Goal: Information Seeking & Learning: Learn about a topic

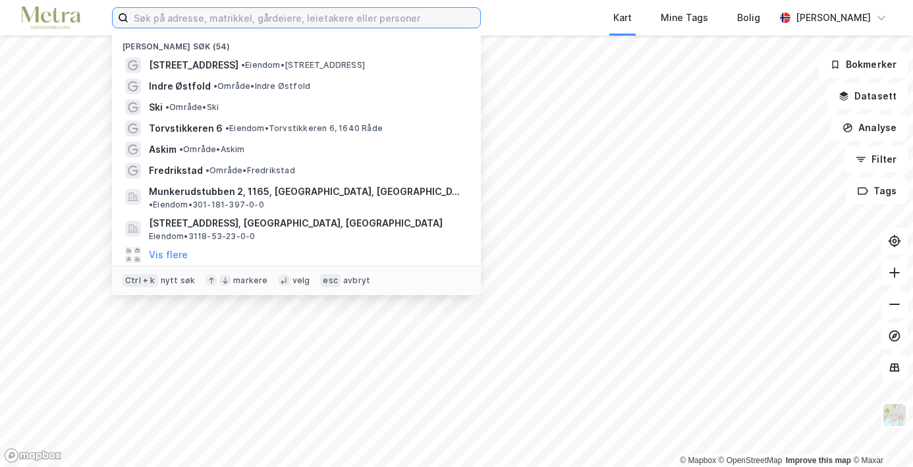
click at [271, 16] on input at bounding box center [304, 18] width 352 height 20
type input "s"
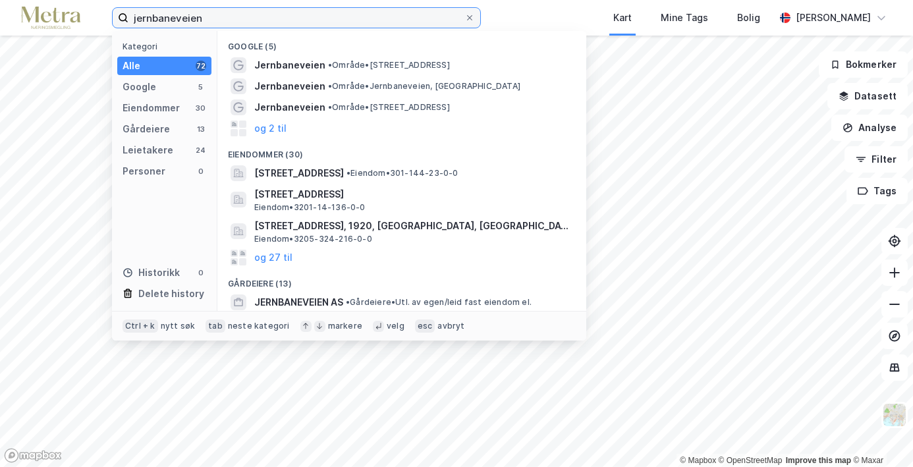
click at [290, 19] on input "jernbaneveien" at bounding box center [296, 18] width 336 height 20
click at [285, 17] on input "jernbaneveien" at bounding box center [296, 18] width 336 height 20
drag, startPoint x: 215, startPoint y: 16, endPoint x: 51, endPoint y: 14, distance: 164.0
click at [51, 14] on div "jernbaneveien Kategori Alle 72 Google 5 Eiendommer 30 Gårdeiere 13 Leietakere 2…" at bounding box center [456, 18] width 913 height 36
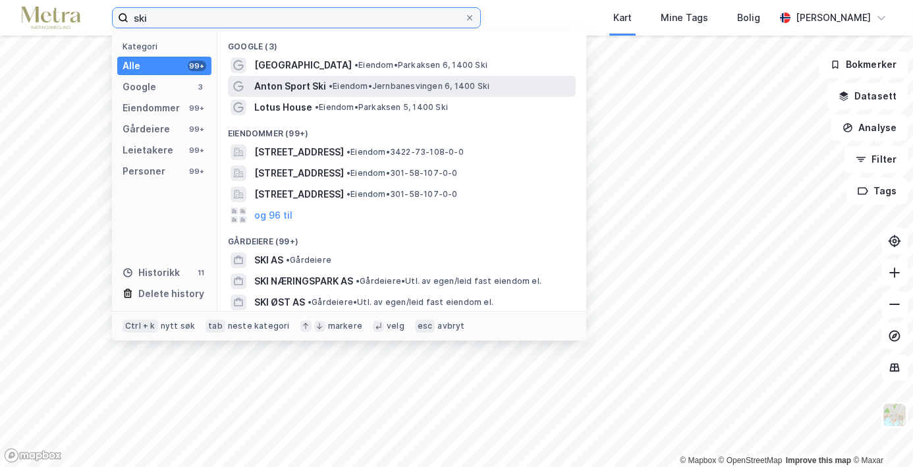
type input "ski"
click at [404, 82] on span "• Eiendom • Jernbanesvingen 6, 1400 Ski" at bounding box center [409, 86] width 161 height 11
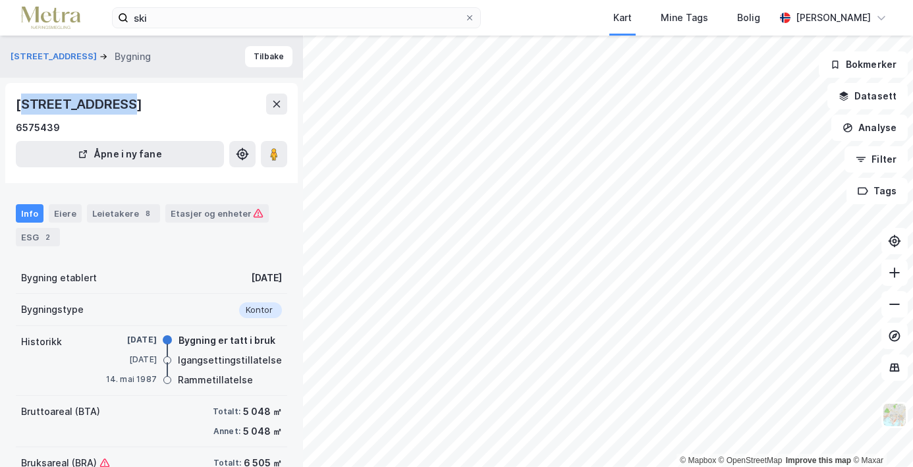
drag, startPoint x: 116, startPoint y: 101, endPoint x: 24, endPoint y: 96, distance: 91.6
click at [24, 96] on div "[STREET_ADDRESS]" at bounding box center [80, 103] width 129 height 21
drag, startPoint x: 24, startPoint y: 96, endPoint x: 113, endPoint y: 104, distance: 89.2
click at [113, 104] on div "[STREET_ADDRESS]" at bounding box center [80, 103] width 129 height 21
click at [116, 104] on div "[STREET_ADDRESS]" at bounding box center [80, 103] width 129 height 21
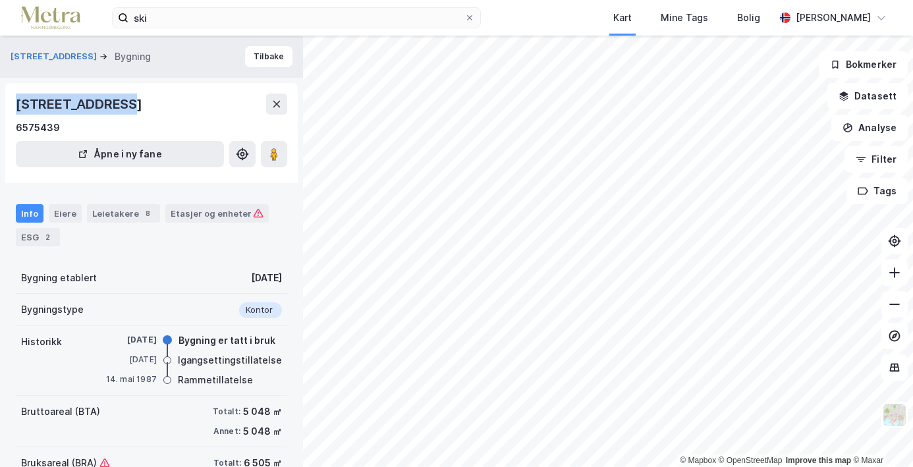
drag, startPoint x: 117, startPoint y: 104, endPoint x: 15, endPoint y: 103, distance: 101.4
click at [16, 103] on div "[STREET_ADDRESS]" at bounding box center [80, 103] width 129 height 21
copy div "[STREET_ADDRESS]"
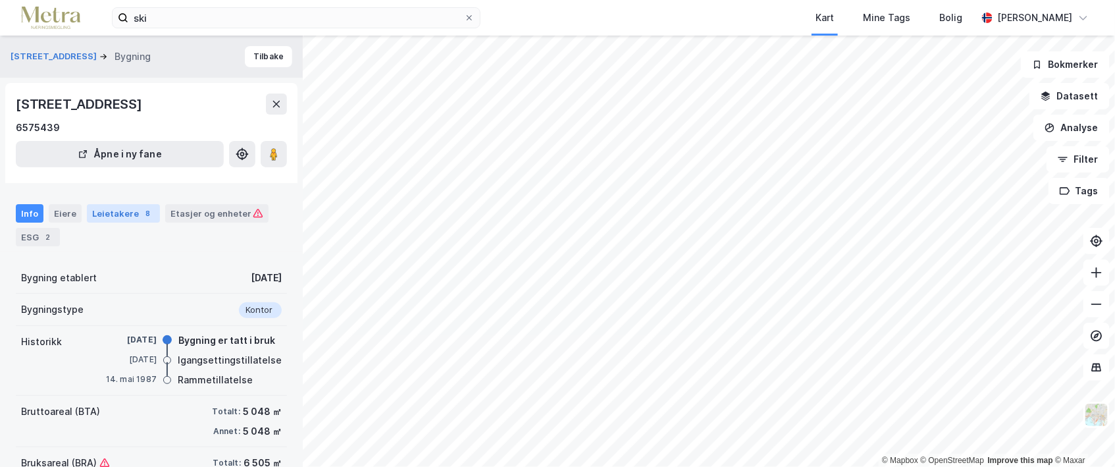
click at [113, 219] on div "Leietakere 8" at bounding box center [123, 213] width 73 height 18
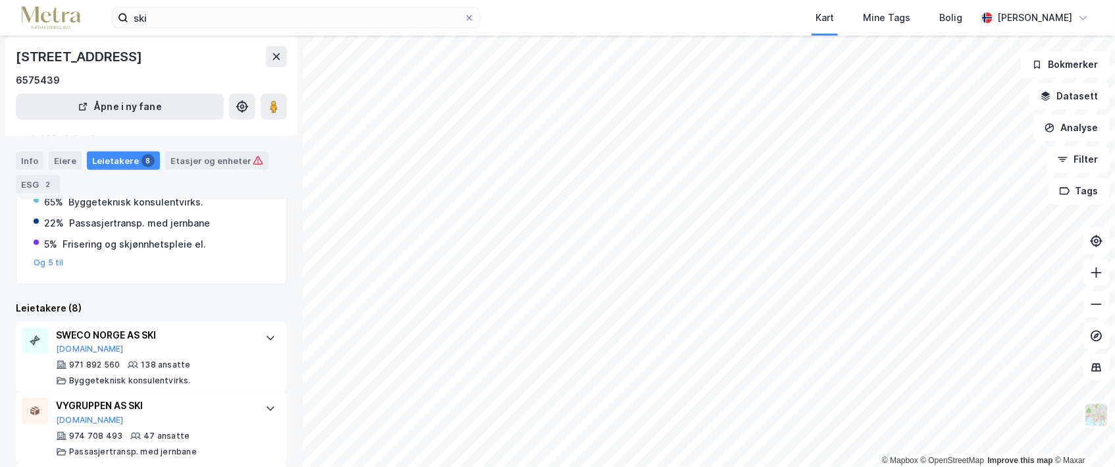
scroll to position [180, 0]
click at [240, 342] on div "SWECO NORGE AS SKI [DOMAIN_NAME]" at bounding box center [154, 341] width 196 height 28
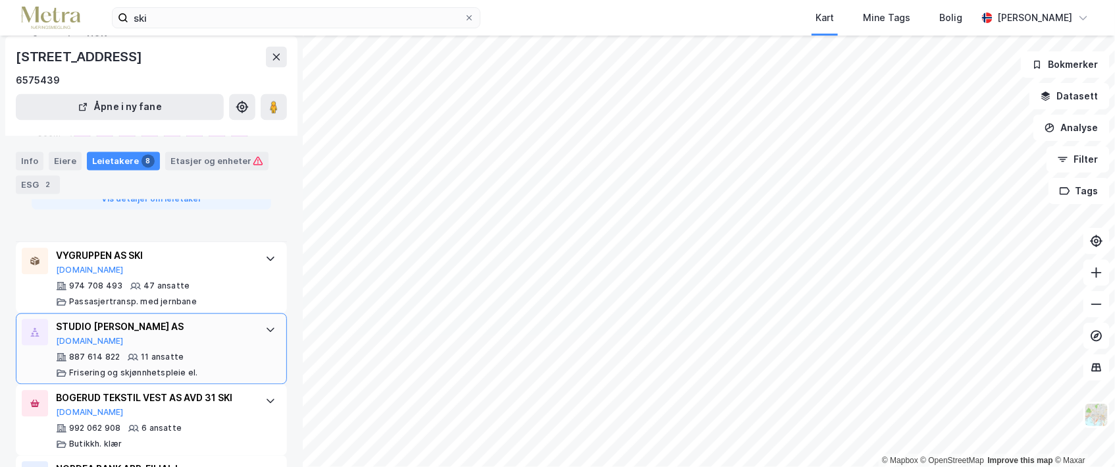
scroll to position [970, 0]
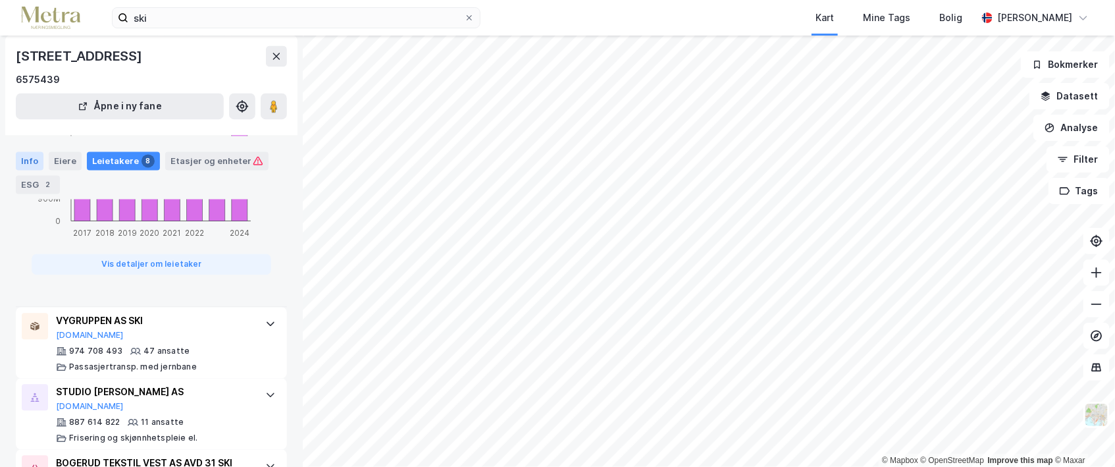
click at [34, 169] on div "Info" at bounding box center [30, 160] width 28 height 18
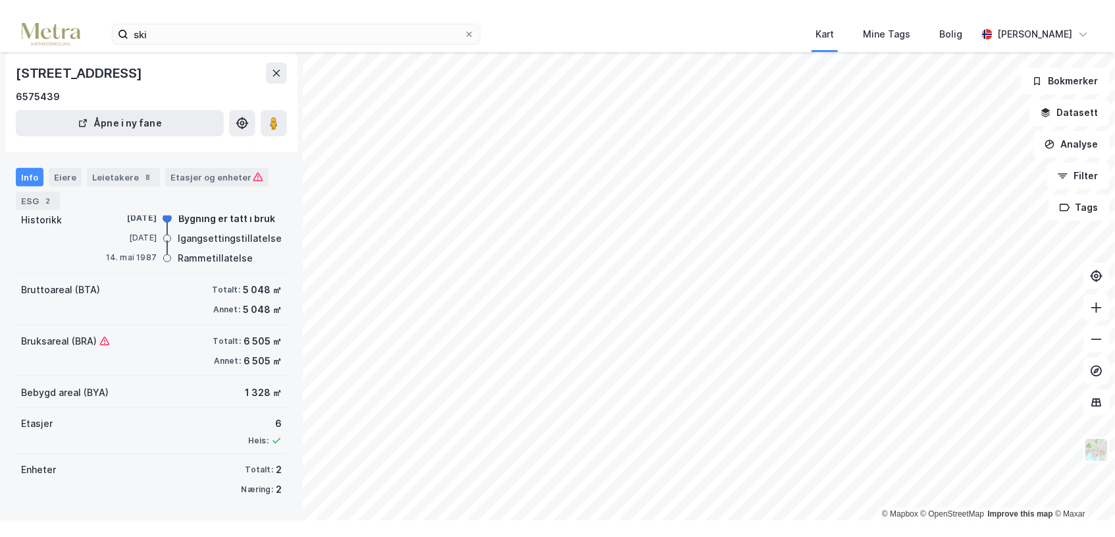
scroll to position [105, 0]
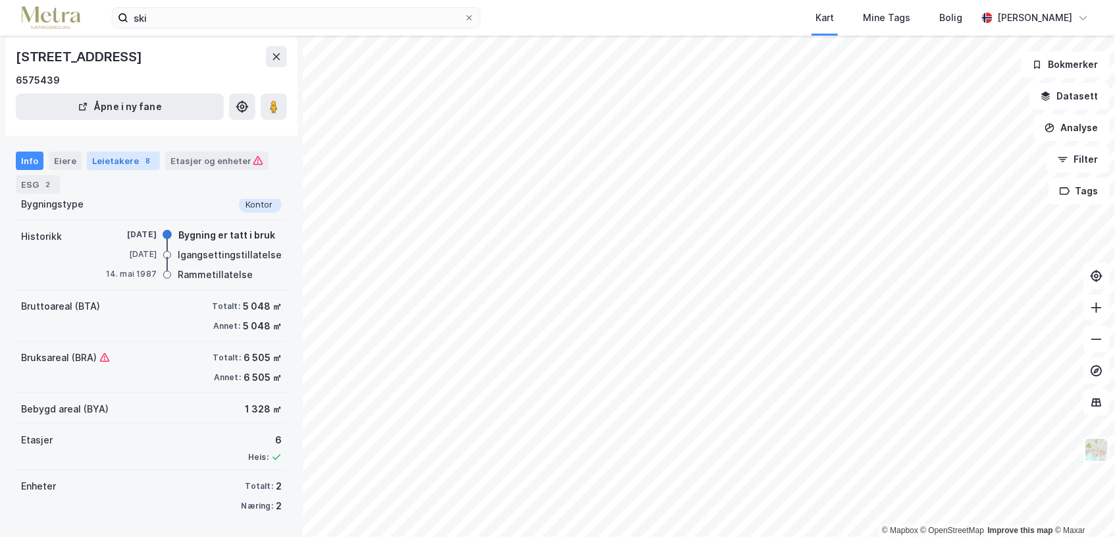
click at [115, 151] on div "Info Eiere Leietakere 8 Etasjer og enheter ESG 2" at bounding box center [151, 167] width 303 height 63
click at [119, 155] on div "Leietakere 8" at bounding box center [123, 160] width 73 height 18
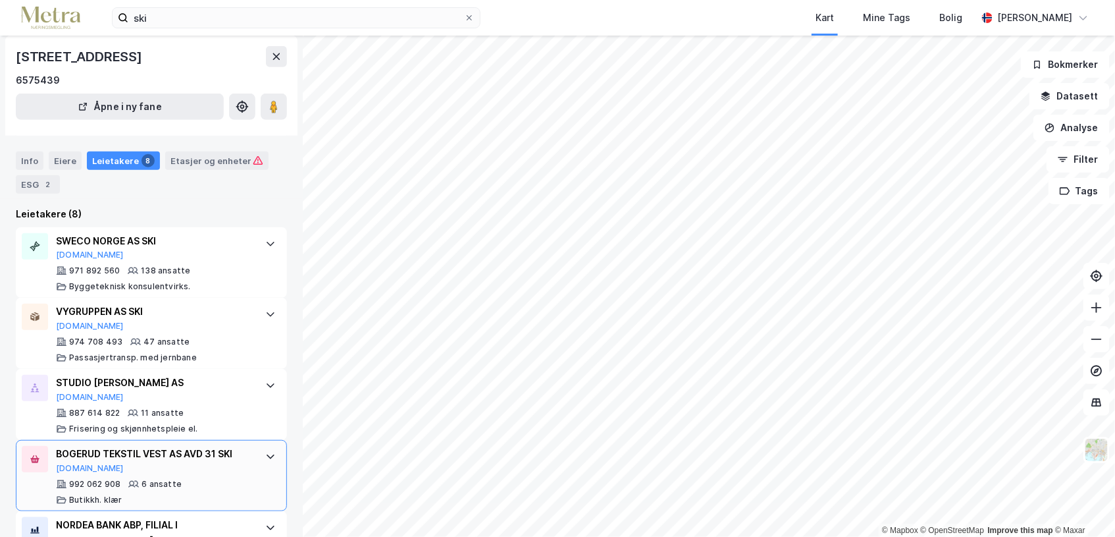
scroll to position [245, 0]
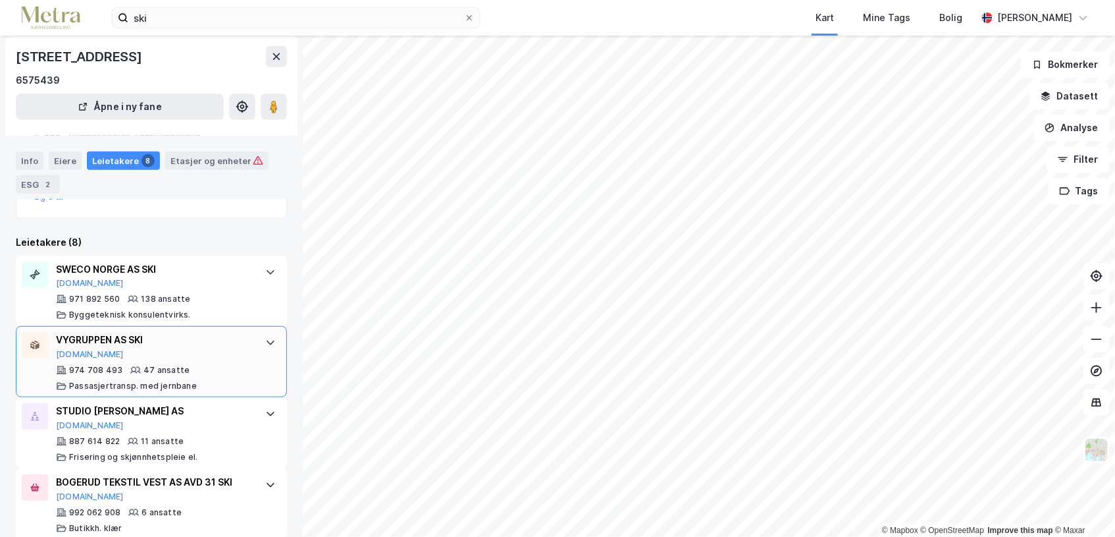
click at [227, 366] on div "974 708 493 47 ansatte Passasjertransp. med jernbane" at bounding box center [154, 378] width 196 height 26
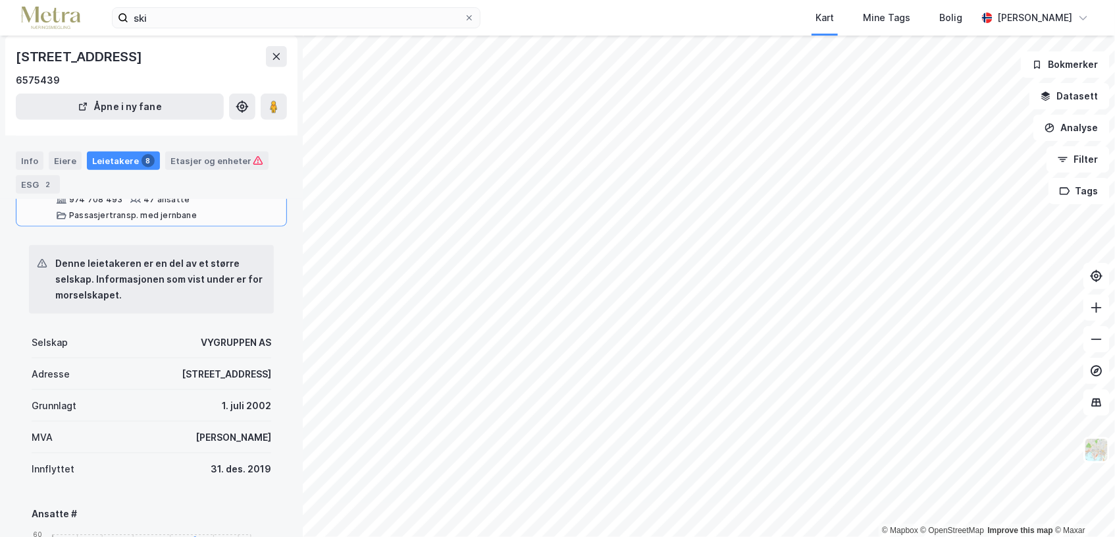
scroll to position [442, 0]
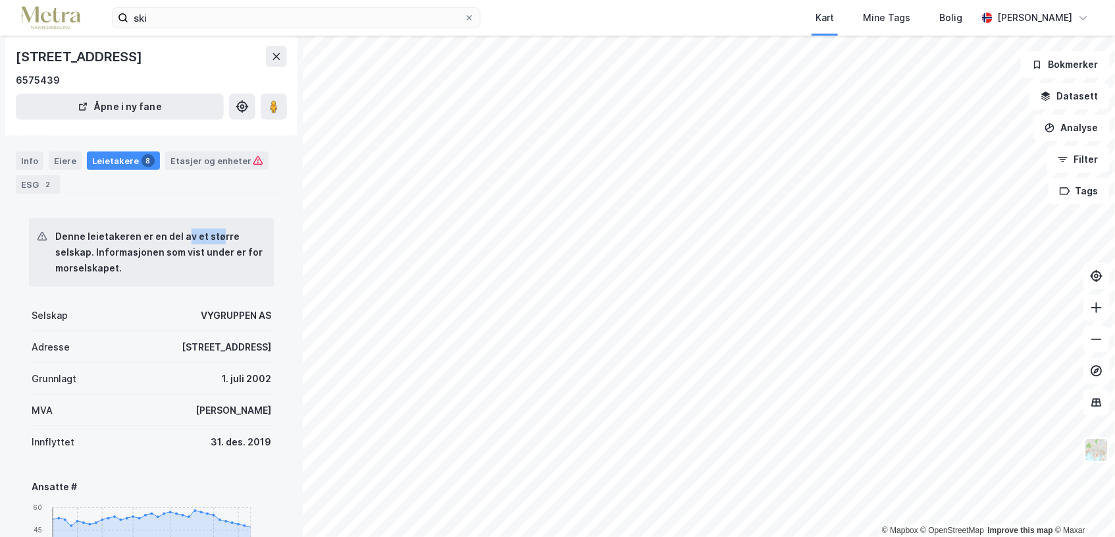
drag, startPoint x: 184, startPoint y: 232, endPoint x: 215, endPoint y: 234, distance: 31.0
click at [215, 234] on div "Denne leietakeren er en del av et større selskap. Informasjonen som vist under …" at bounding box center [159, 251] width 208 height 47
drag, startPoint x: 215, startPoint y: 234, endPoint x: 194, endPoint y: 253, distance: 28.5
click at [189, 253] on div "Denne leietakeren er en del av et større selskap. Informasjonen som vist under …" at bounding box center [159, 251] width 208 height 47
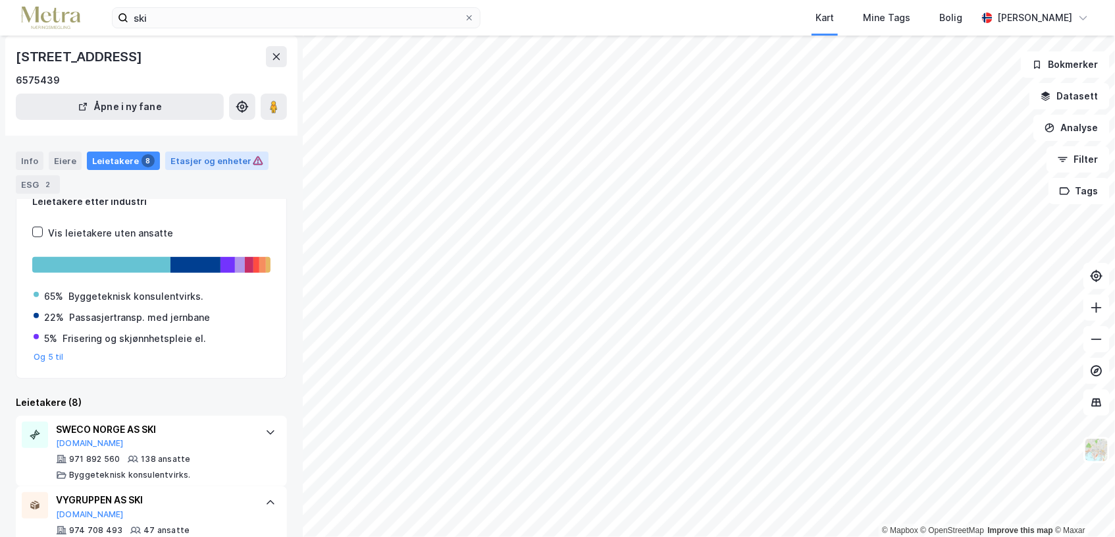
scroll to position [0, 0]
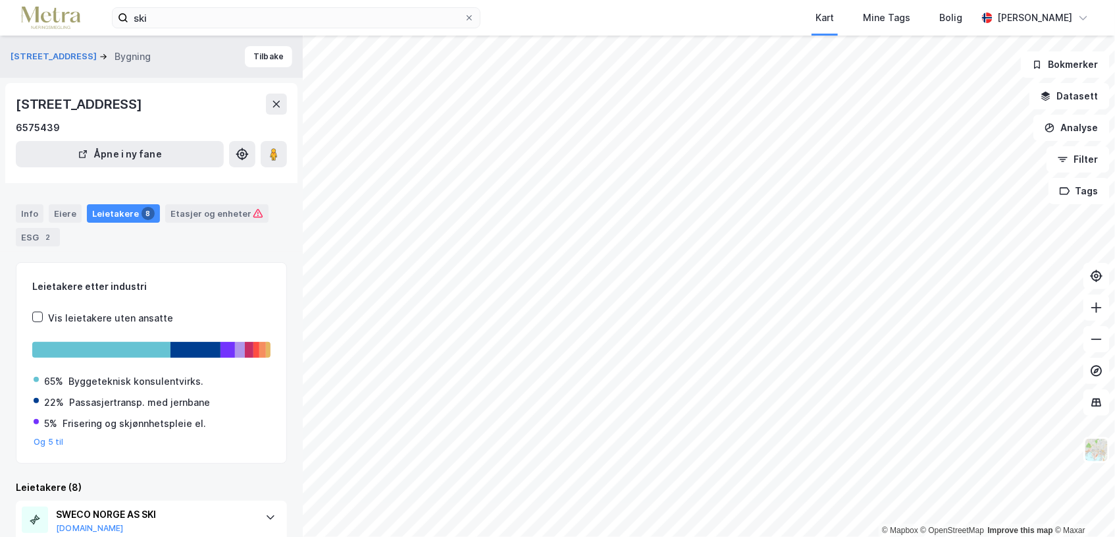
click at [107, 217] on div "Leietakere 8" at bounding box center [123, 213] width 73 height 18
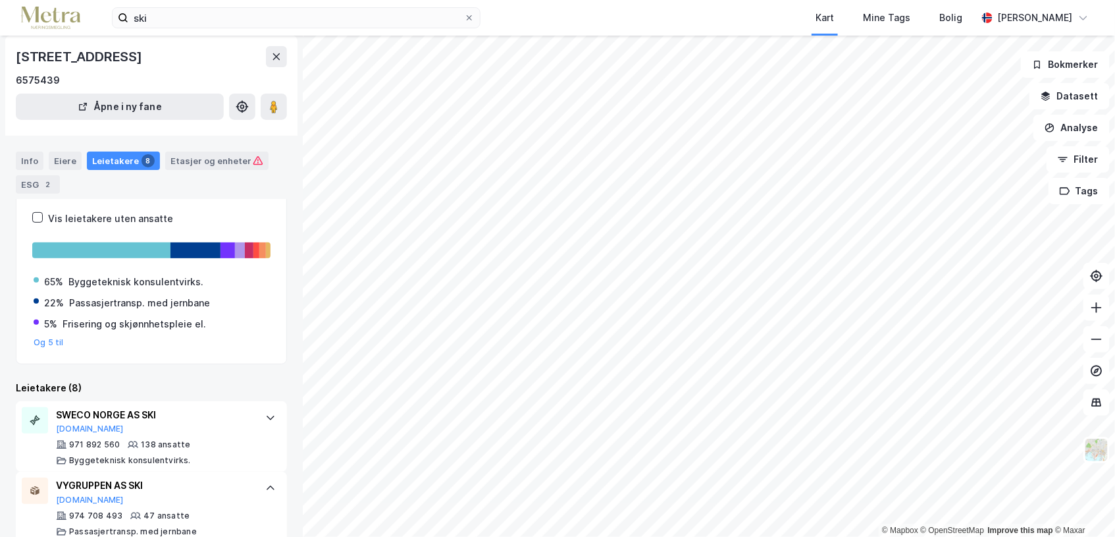
scroll to position [263, 0]
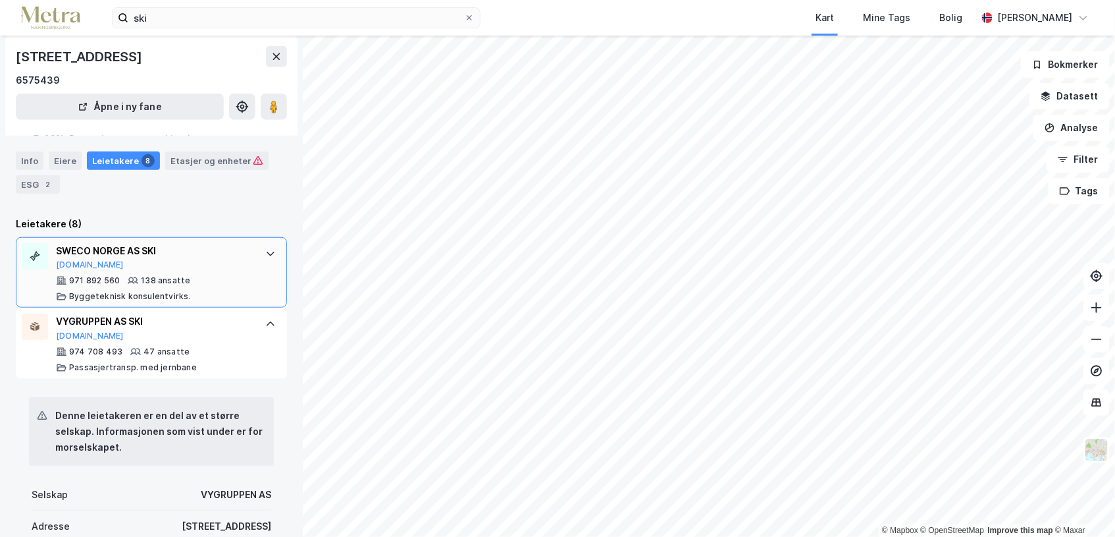
click at [211, 282] on div "971 892 560 138 ansatte Byggeteknisk konsulentvirks." at bounding box center [154, 288] width 196 height 26
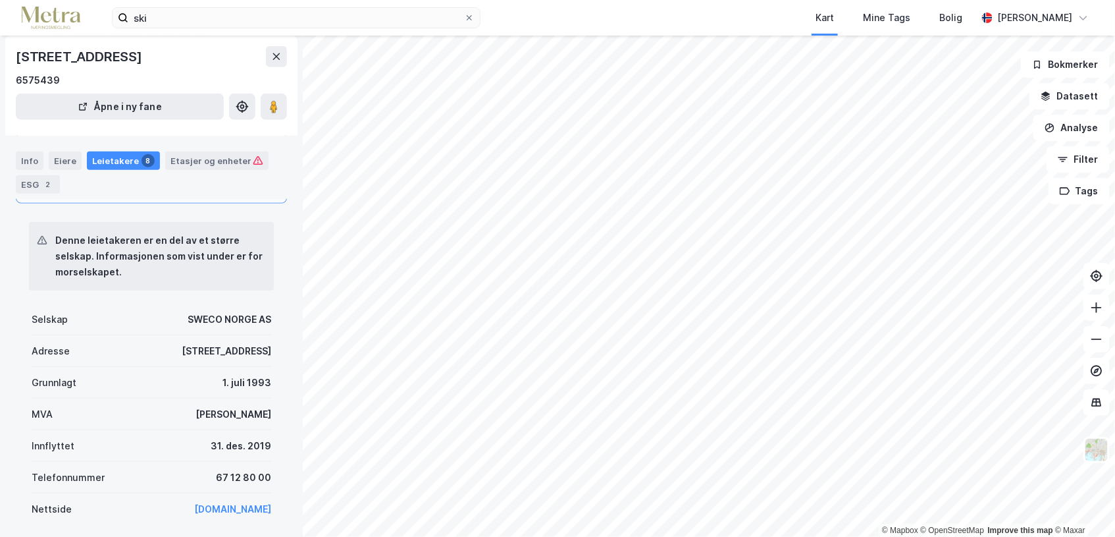
scroll to position [527, 0]
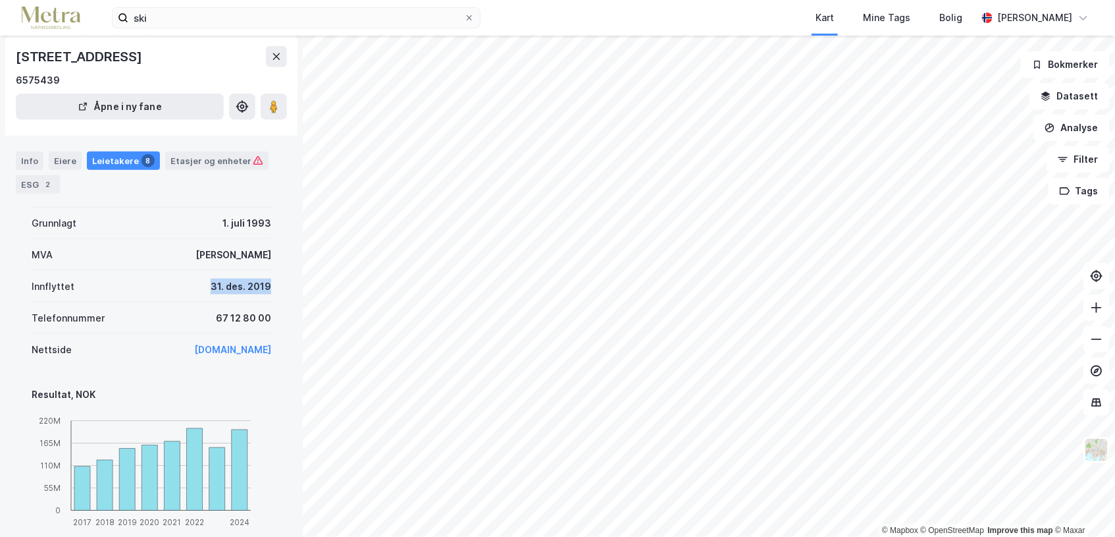
drag, startPoint x: 191, startPoint y: 292, endPoint x: 263, endPoint y: 288, distance: 71.8
click at [263, 288] on div "Denne leietakeren er en del av et større selskap. Informasjonen som vist under …" at bounding box center [151, 397] width 271 height 707
click at [258, 287] on div "31. des. 2019" at bounding box center [241, 287] width 61 height 16
drag, startPoint x: 186, startPoint y: 288, endPoint x: 271, endPoint y: 287, distance: 84.9
click at [271, 287] on div "Denne leietakeren er en del av et større selskap. Informasjonen som vist under …" at bounding box center [151, 397] width 271 height 707
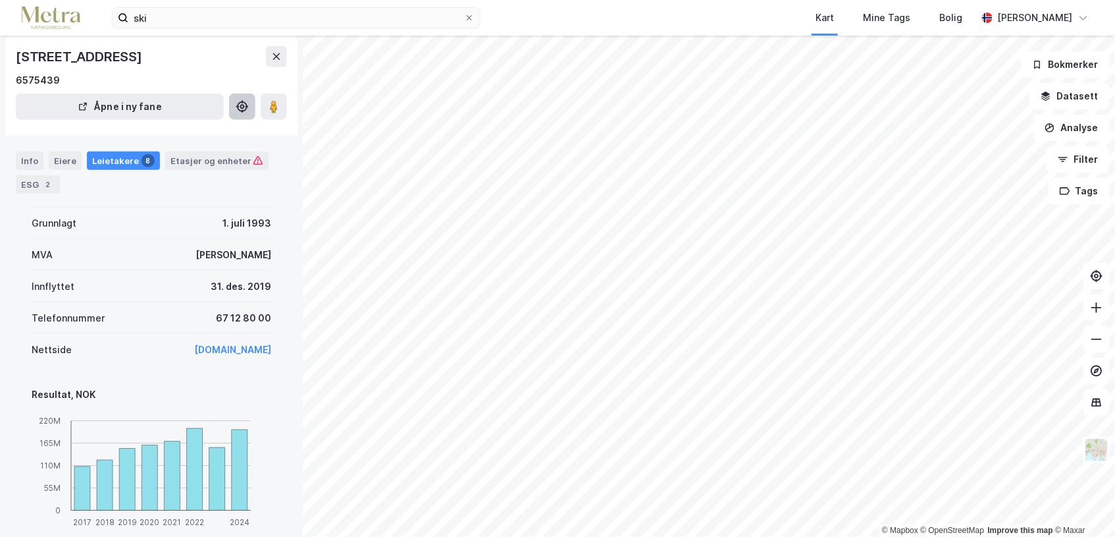
click at [232, 163] on div "Etasjer og enheter" at bounding box center [217, 161] width 93 height 12
